Goal: Task Accomplishment & Management: Complete application form

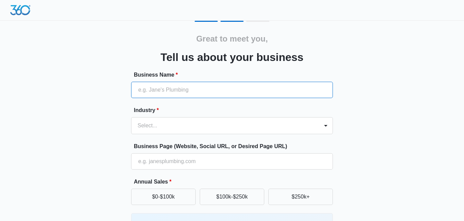
click at [143, 87] on input "Business Name *" at bounding box center [232, 90] width 202 height 16
type input "c"
click at [194, 91] on input "CuttingEdge Profesiionals" at bounding box center [232, 90] width 202 height 16
click at [187, 90] on input "CuttingEdge Profesiionals" at bounding box center [232, 90] width 202 height 16
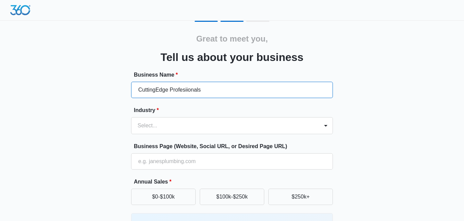
click at [187, 90] on input "CuttingEdge Profesiionals" at bounding box center [232, 90] width 202 height 16
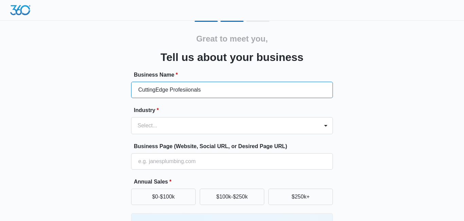
click at [187, 90] on input "CuttingEdge Profesiionals" at bounding box center [232, 90] width 202 height 16
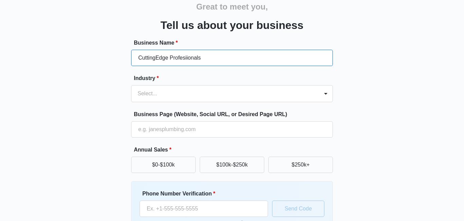
scroll to position [31, 0]
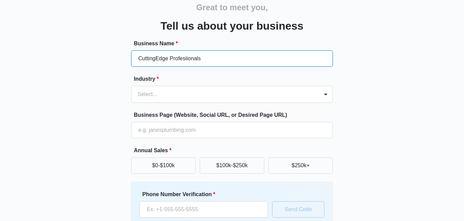
click at [195, 58] on input "CuttingEdge Profesiionals" at bounding box center [232, 58] width 202 height 16
click at [201, 61] on input "CuttingEdge Profesiionals" at bounding box center [232, 58] width 202 height 16
type input "CuttingEdgePro"
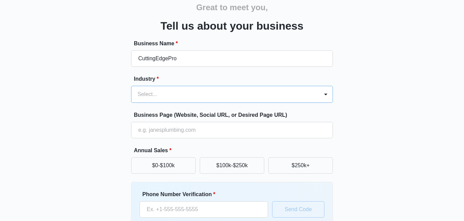
click at [175, 95] on div at bounding box center [224, 94] width 173 height 10
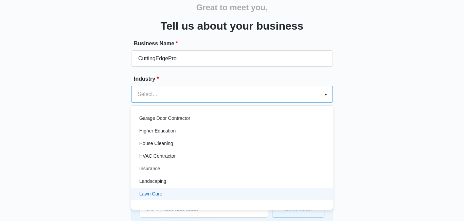
scroll to position [265, 0]
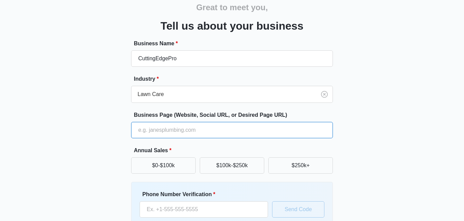
click at [212, 130] on input "Business Page (Website, Social URL, or Desired Page URL)" at bounding box center [232, 130] width 202 height 16
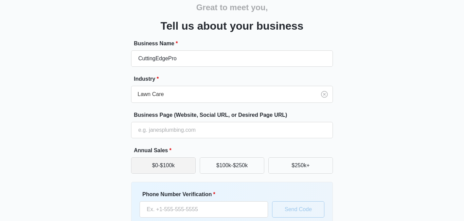
click at [188, 171] on button "$0-$100k" at bounding box center [163, 165] width 65 height 16
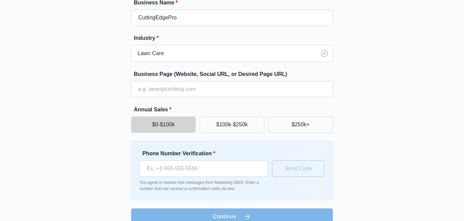
scroll to position [84, 0]
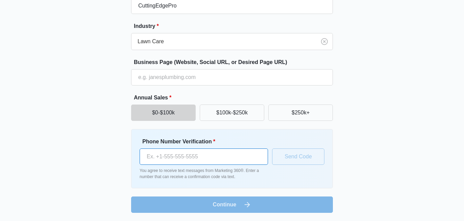
click at [201, 159] on input "Phone Number Verification *" at bounding box center [204, 156] width 129 height 16
type input "(470) 259-7662"
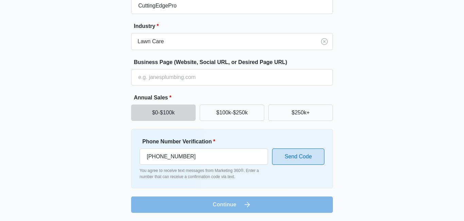
click at [293, 164] on button "Send Code" at bounding box center [298, 156] width 52 height 16
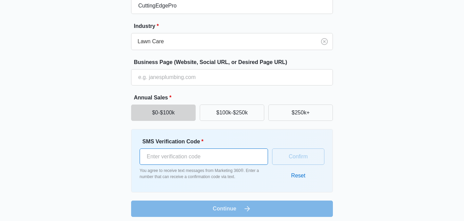
click at [207, 161] on input "SMS Verification Code *" at bounding box center [204, 156] width 129 height 16
click at [294, 174] on button "Reset" at bounding box center [299, 175] width 28 height 16
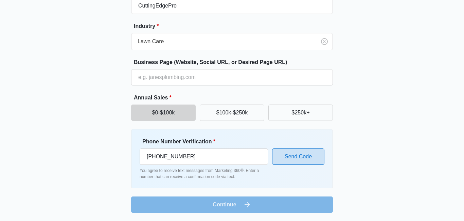
click at [304, 162] on button "Send Code" at bounding box center [298, 156] width 52 height 16
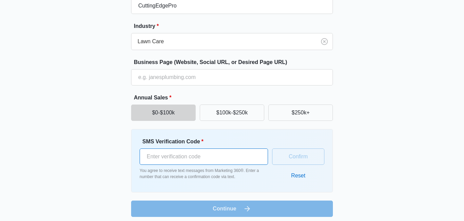
click at [170, 158] on input "SMS Verification Code *" at bounding box center [204, 156] width 129 height 16
type input "810049"
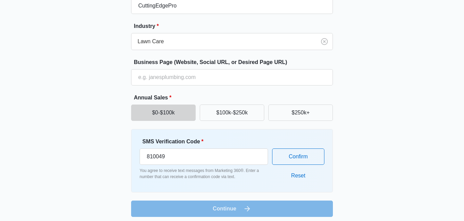
click at [220, 211] on form "Business Name * CuttingEdgePro Industry * Lawn Care Business Page (Website, Soc…" at bounding box center [232, 102] width 202 height 230
click at [295, 152] on button "Confirm" at bounding box center [298, 156] width 52 height 16
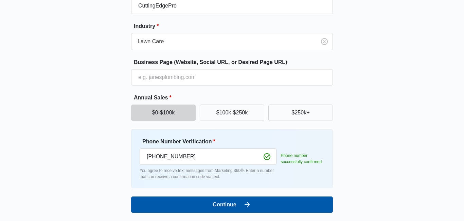
click at [269, 200] on button "Continue" at bounding box center [232, 204] width 202 height 16
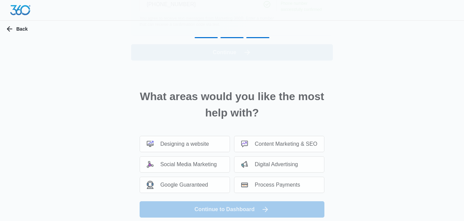
scroll to position [0, 0]
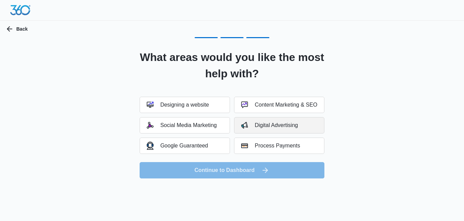
click at [263, 126] on div "Digital Advertising" at bounding box center [269, 125] width 57 height 7
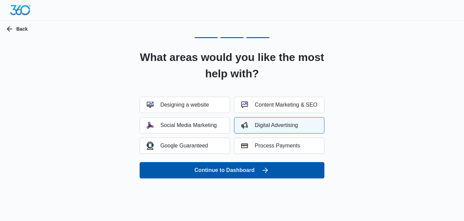
click at [218, 174] on button "Continue to Dashboard" at bounding box center [232, 170] width 185 height 16
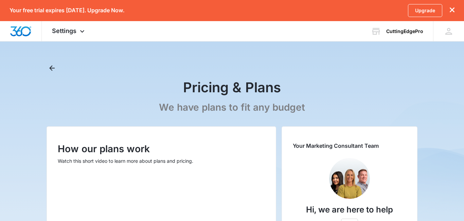
click at [146, 146] on p "How our plans work" at bounding box center [162, 148] width 208 height 14
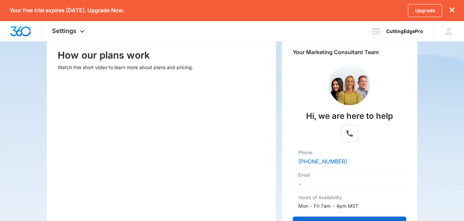
scroll to position [109, 0]
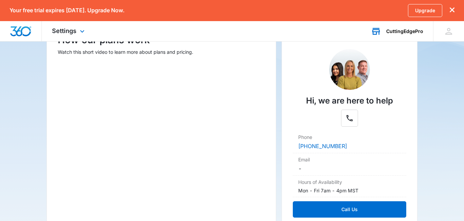
click at [414, 30] on div "CuttingEdgePro" at bounding box center [405, 31] width 37 height 5
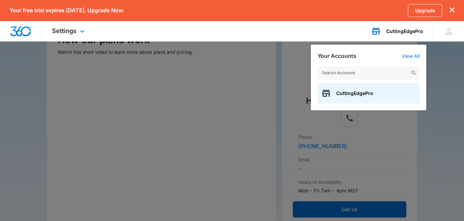
click at [414, 30] on div "CuttingEdgePro" at bounding box center [405, 31] width 37 height 5
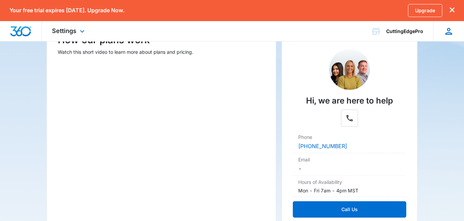
click at [452, 29] on icon at bounding box center [449, 31] width 10 height 10
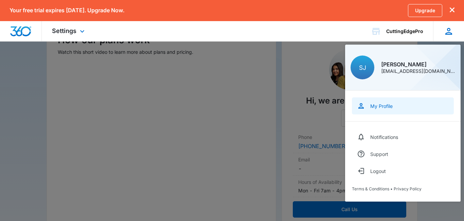
click at [371, 101] on link "My Profile" at bounding box center [403, 105] width 102 height 17
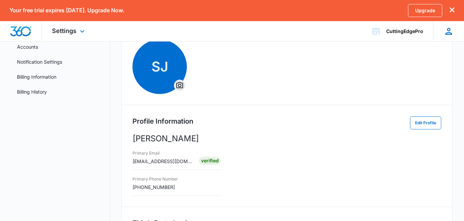
scroll to position [54, 0]
click at [178, 83] on icon "Overflow Menu" at bounding box center [180, 85] width 8 height 8
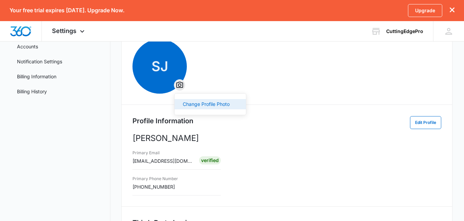
click at [209, 102] on div "Change Profile Photo" at bounding box center [206, 104] width 47 height 5
click at [39, 93] on link "Billing History" at bounding box center [32, 91] width 30 height 7
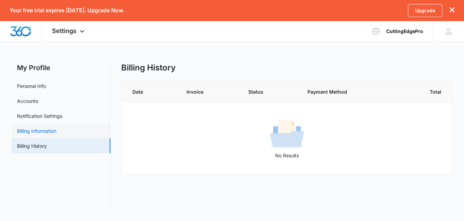
click at [36, 133] on link "Billing Information" at bounding box center [36, 130] width 39 height 7
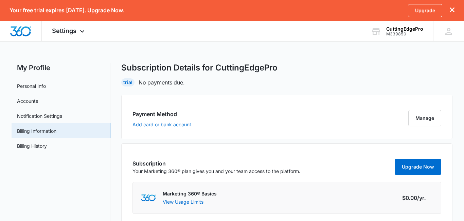
click at [452, 8] on icon "dismiss this dialog" at bounding box center [452, 9] width 5 height 5
